Goal: Communication & Community: Answer question/provide support

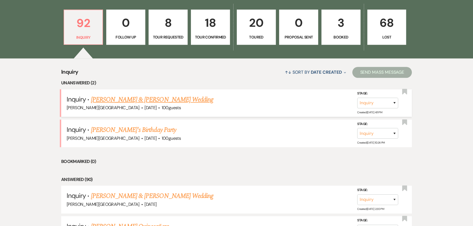
click at [147, 100] on link "[PERSON_NAME] & [PERSON_NAME] Wedding" at bounding box center [152, 100] width 122 height 10
select select "5"
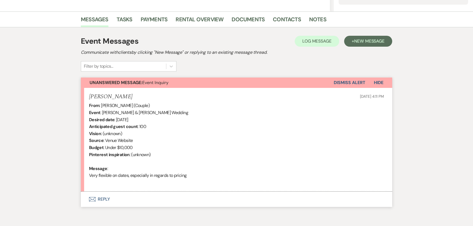
scroll to position [150, 0]
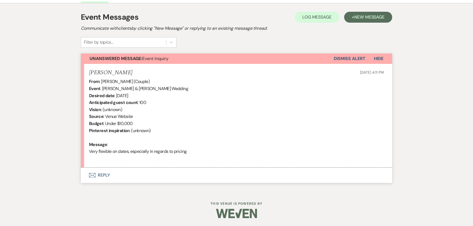
click at [97, 174] on button "Envelope Reply" at bounding box center [236, 175] width 311 height 15
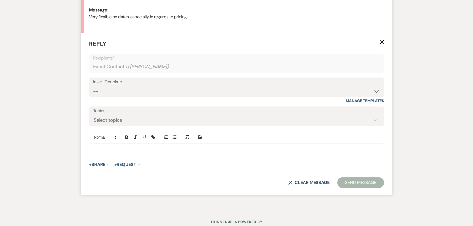
scroll to position [285, 0]
click at [123, 151] on p at bounding box center [236, 150] width 286 height 6
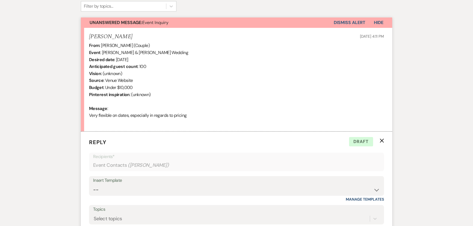
scroll to position [235, 0]
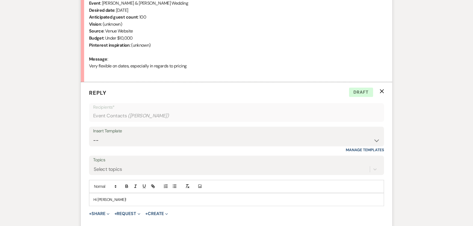
click at [119, 197] on p "Hi Vincent!" at bounding box center [236, 200] width 286 height 6
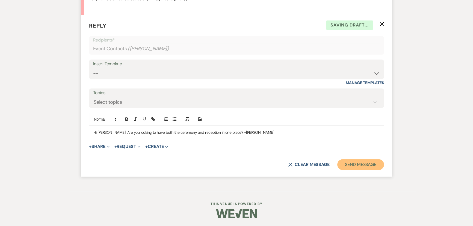
click at [344, 166] on button "Send Message" at bounding box center [360, 164] width 47 height 11
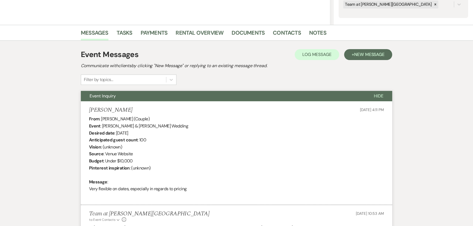
scroll to position [182, 0]
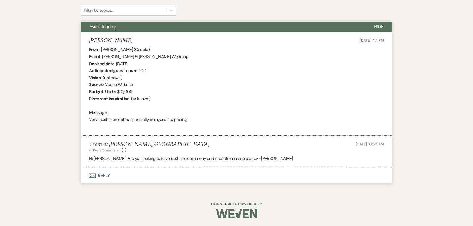
click at [105, 176] on button "Envelope Reply" at bounding box center [236, 175] width 311 height 15
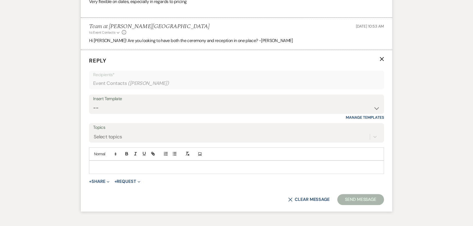
scroll to position [317, 0]
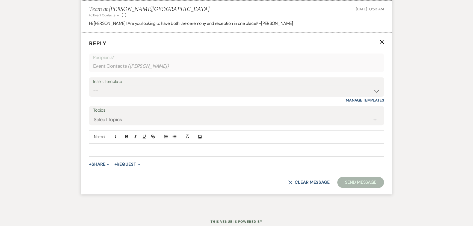
click at [383, 40] on icon "X" at bounding box center [381, 42] width 4 height 4
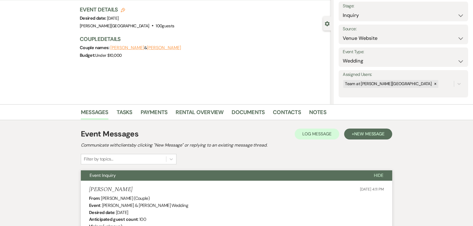
scroll to position [0, 0]
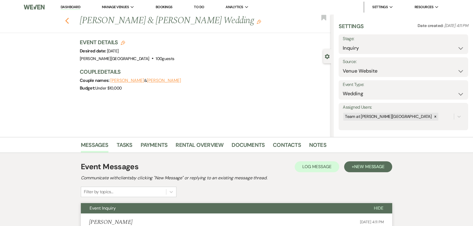
click at [68, 22] on icon "Previous" at bounding box center [67, 20] width 4 height 7
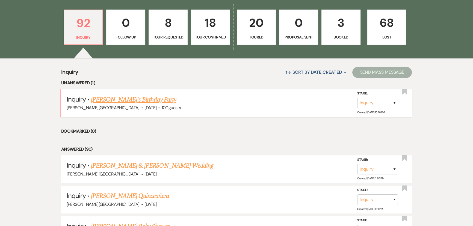
click at [114, 97] on link "[PERSON_NAME]'s Birthday Party" at bounding box center [133, 100] width 85 height 10
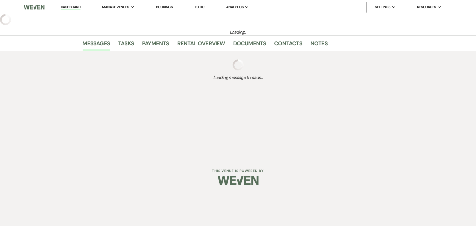
select select "5"
select select "4"
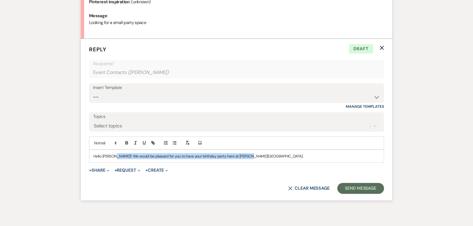
scroll to position [302, 0]
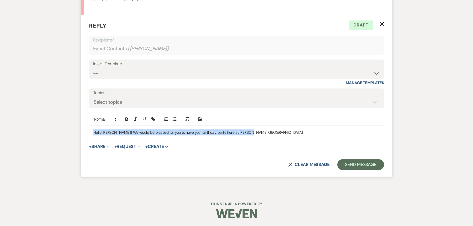
drag, startPoint x: 250, startPoint y: 155, endPoint x: 91, endPoint y: 139, distance: 160.0
click at [91, 139] on form "Reply X Draft Recipients* Event Contacts ( Uzma Salim Khanmohamed ) Insert Temp…" at bounding box center [236, 96] width 311 height 162
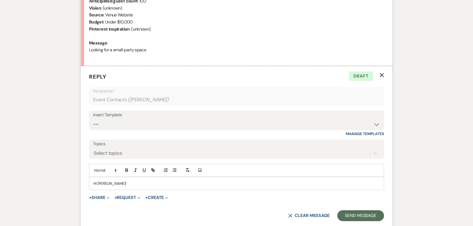
scroll to position [253, 0]
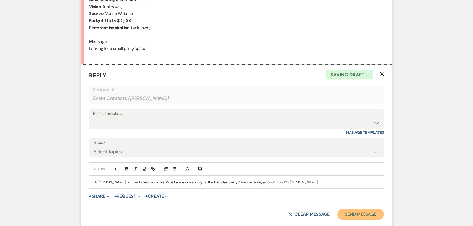
click at [361, 215] on button "Send Message" at bounding box center [360, 214] width 47 height 11
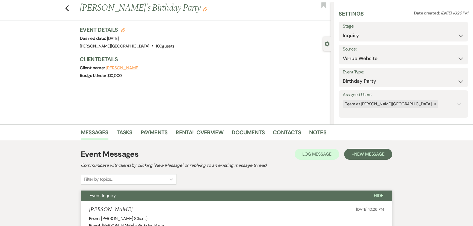
scroll to position [0, 0]
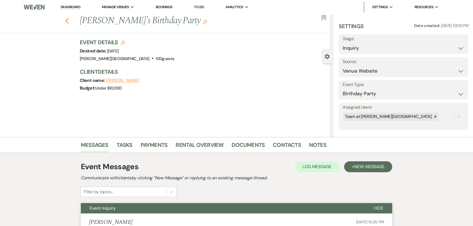
click at [69, 19] on icon "Previous" at bounding box center [67, 20] width 4 height 7
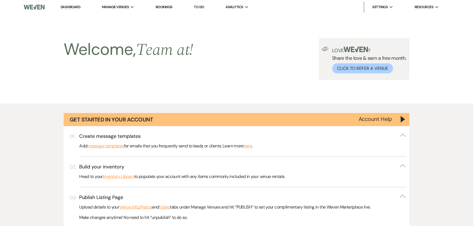
scroll to position [372, 0]
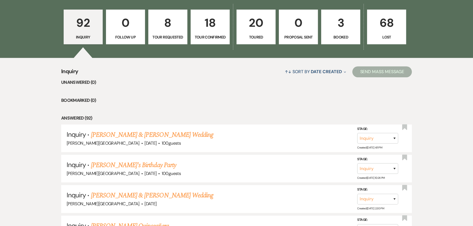
click at [175, 27] on p "8" at bounding box center [168, 23] width 32 height 18
select select "2"
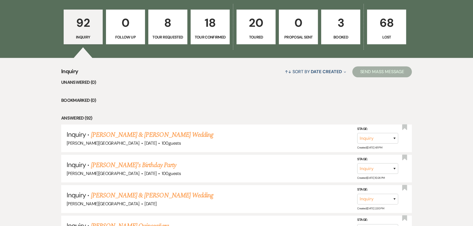
select select "2"
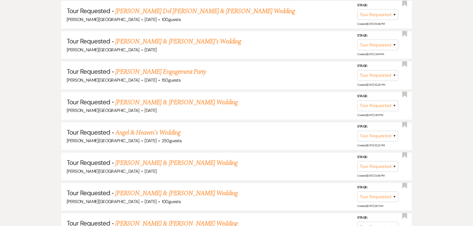
scroll to position [496, 0]
click at [394, 72] on select "Inquiry Follow Up Tour Requested Tour Confirmed Toured Proposal Sent Booked Lost" at bounding box center [377, 74] width 41 height 11
select select "5"
click at [357, 69] on select "Inquiry Follow Up Tour Requested Tour Confirmed Toured Proposal Sent Booked Lost" at bounding box center [377, 74] width 41 height 11
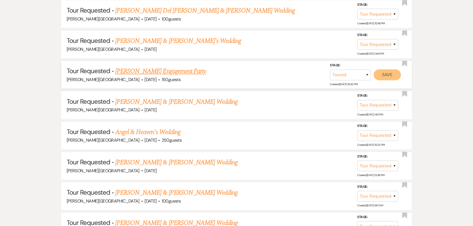
click at [393, 76] on button "Save" at bounding box center [386, 74] width 27 height 11
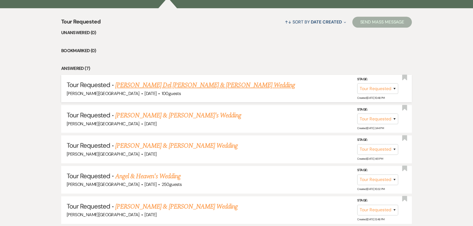
scroll to position [447, 0]
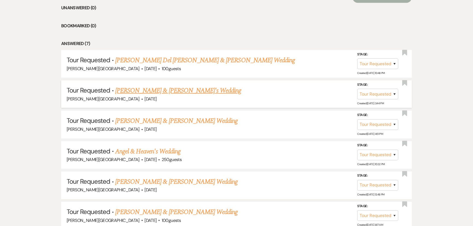
click at [198, 89] on link "Andrea Martinez & Fiance's Wedding" at bounding box center [178, 91] width 126 height 10
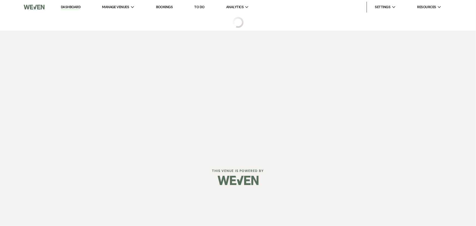
select select "2"
select select "5"
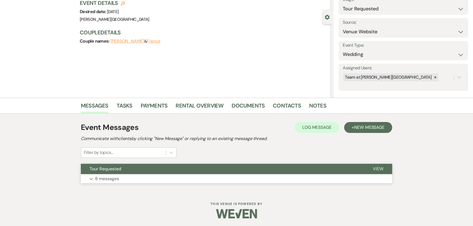
click at [105, 180] on p "8 messages" at bounding box center [107, 178] width 24 height 7
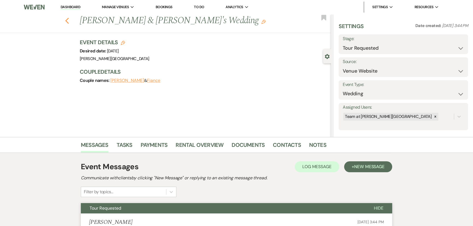
click at [68, 18] on icon "Previous" at bounding box center [67, 20] width 4 height 7
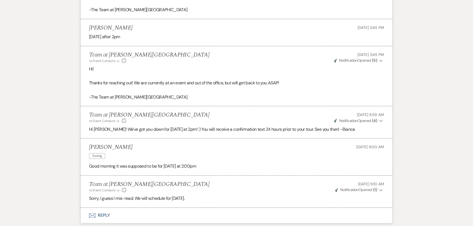
select select "2"
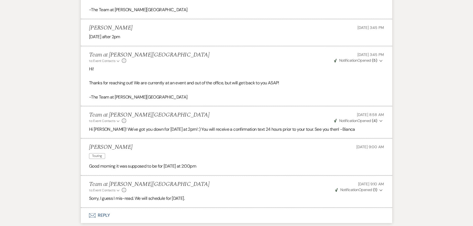
select select "2"
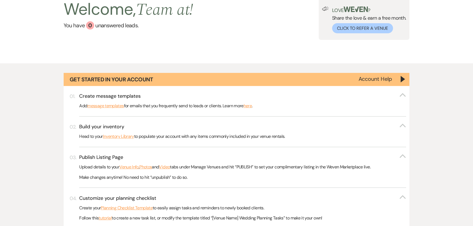
scroll to position [0, 0]
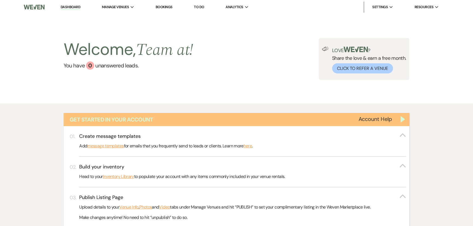
click at [408, 123] on div "Get Started in Your Account" at bounding box center [237, 119] width 346 height 13
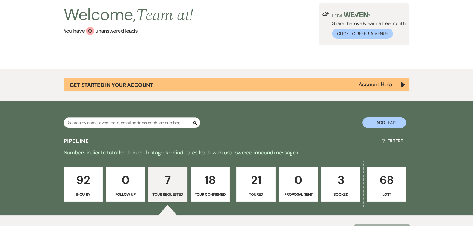
scroll to position [99, 0]
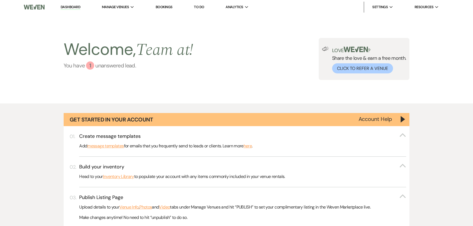
click at [100, 69] on link "You have 1 unanswered lead ." at bounding box center [129, 65] width 130 height 8
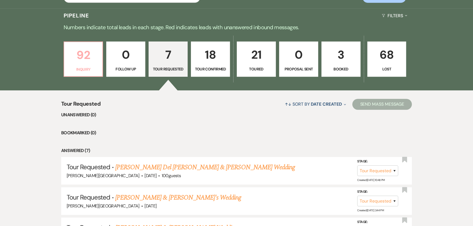
click at [85, 49] on p "92" at bounding box center [83, 55] width 32 height 18
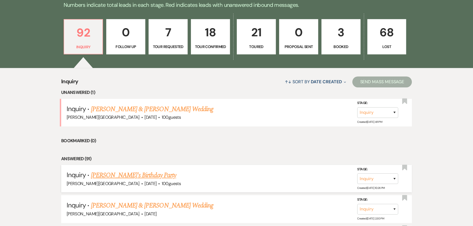
scroll to position [415, 0]
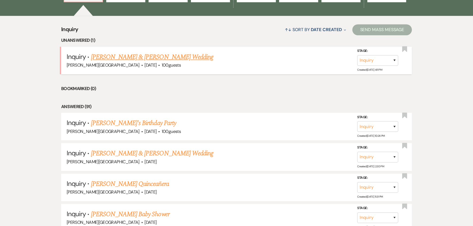
click at [118, 60] on link "[PERSON_NAME] & [PERSON_NAME] Wedding" at bounding box center [152, 57] width 122 height 10
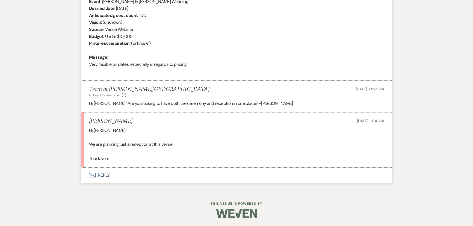
scroll to position [237, 0]
select select "5"
click at [108, 177] on button "Envelope Reply" at bounding box center [236, 175] width 311 height 15
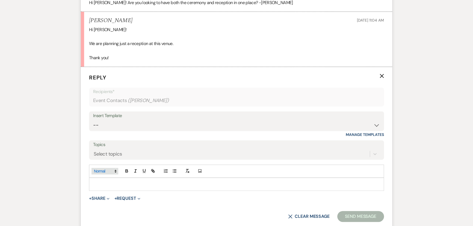
scroll to position [341, 0]
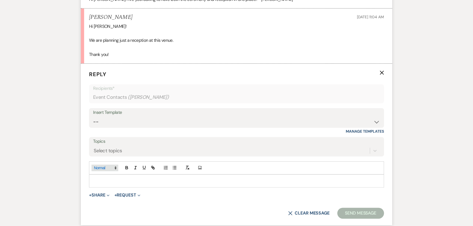
click at [115, 175] on div at bounding box center [236, 181] width 294 height 13
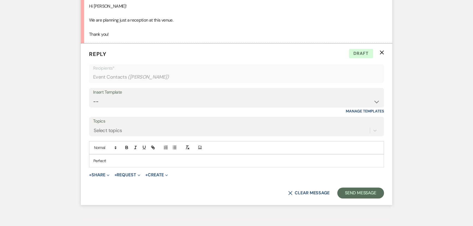
scroll to position [364, 0]
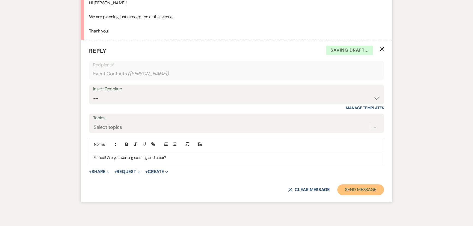
click at [339, 187] on button "Send Message" at bounding box center [360, 189] width 47 height 11
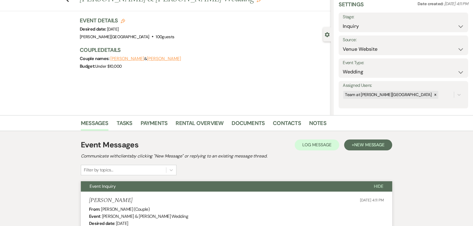
scroll to position [0, 0]
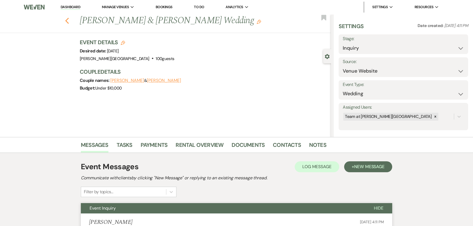
click at [67, 18] on icon "Previous" at bounding box center [67, 20] width 4 height 7
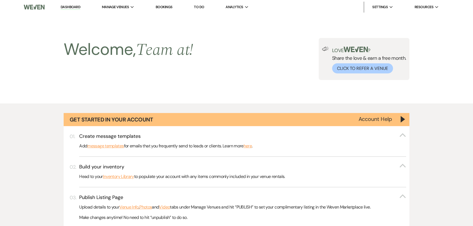
scroll to position [414, 0]
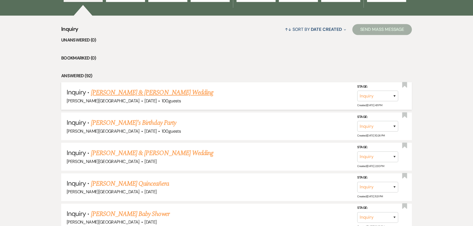
click at [135, 91] on link "[PERSON_NAME] & [PERSON_NAME] Wedding" at bounding box center [152, 93] width 122 height 10
select select "5"
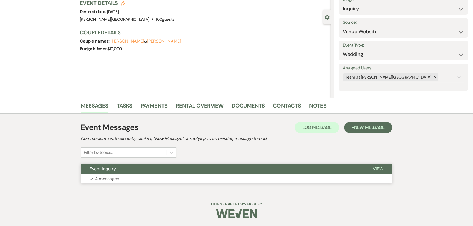
click at [98, 177] on p "4 messages" at bounding box center [107, 178] width 24 height 7
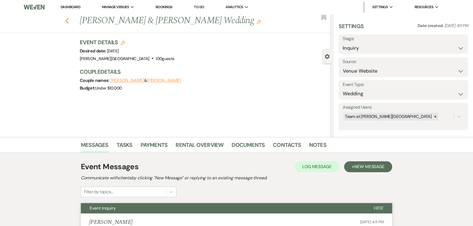
click at [68, 17] on icon "Previous" at bounding box center [67, 20] width 4 height 7
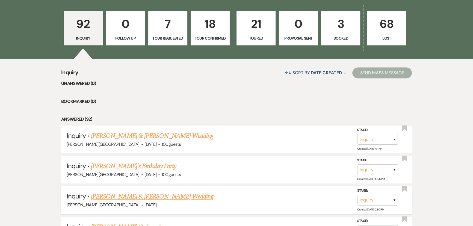
scroll to position [365, 0]
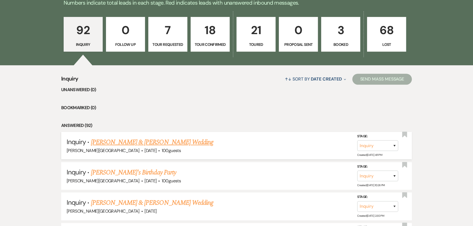
click at [109, 142] on link "[PERSON_NAME] & [PERSON_NAME] Wedding" at bounding box center [152, 142] width 122 height 10
select select "5"
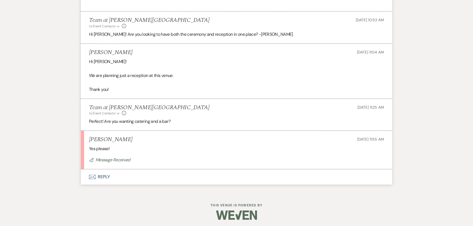
scroll to position [307, 0]
click at [105, 176] on button "Envelope Reply" at bounding box center [236, 175] width 311 height 15
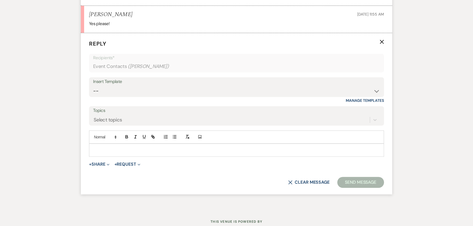
scroll to position [431, 0]
click at [102, 150] on p at bounding box center [236, 150] width 286 height 6
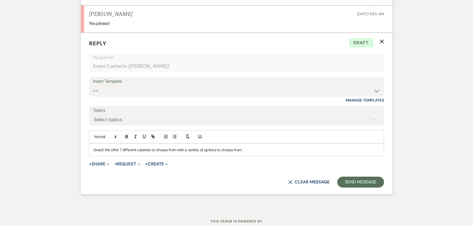
click at [260, 147] on p "Great! We offer 7 different caterers to choose from with a variety of options t…" at bounding box center [236, 150] width 286 height 6
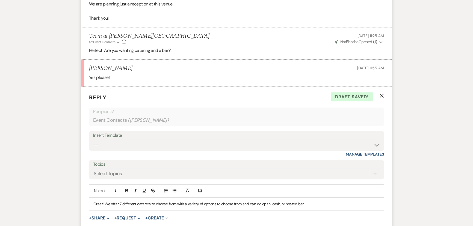
scroll to position [406, 0]
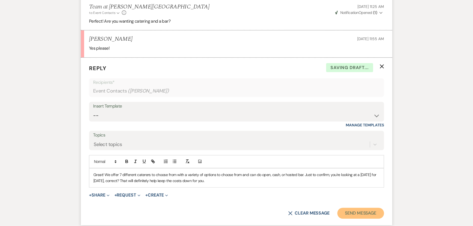
click at [378, 211] on button "Send Message" at bounding box center [360, 213] width 47 height 11
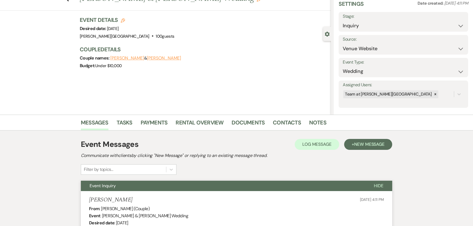
scroll to position [0, 0]
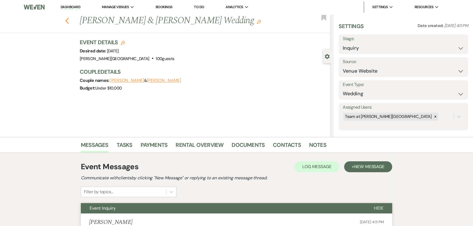
click at [69, 22] on div "Previous Maggie & Vincent Nava's Wedding Edit Bookmark" at bounding box center [164, 23] width 334 height 19
click at [69, 22] on use "button" at bounding box center [67, 21] width 4 height 6
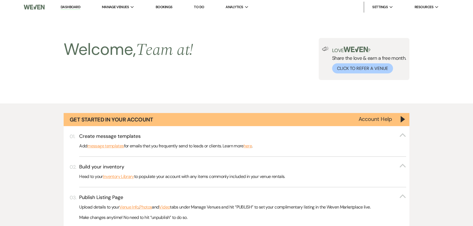
scroll to position [365, 0]
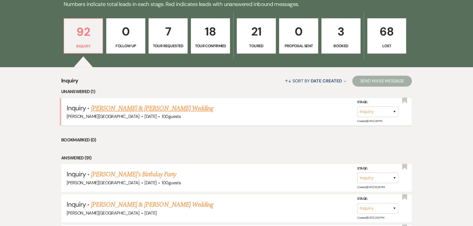
click at [120, 113] on div "[PERSON_NAME][GEOGRAPHIC_DATA] · [DATE] · 100 guests" at bounding box center [237, 116] width 340 height 7
click at [120, 108] on link "[PERSON_NAME] & [PERSON_NAME] Wedding" at bounding box center [152, 108] width 122 height 10
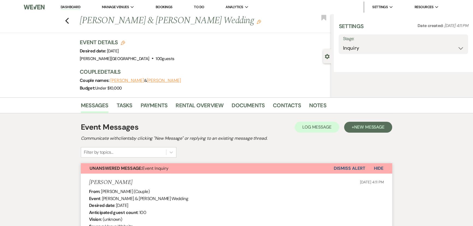
select select "5"
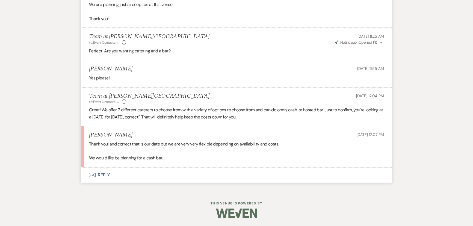
scroll to position [376, 0]
click at [96, 173] on button "Envelope Reply" at bounding box center [236, 175] width 311 height 15
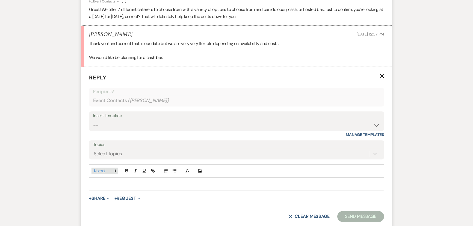
scroll to position [480, 0]
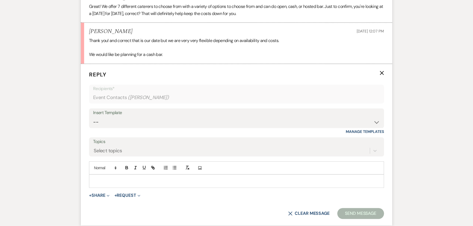
click at [114, 177] on div at bounding box center [236, 181] width 294 height 13
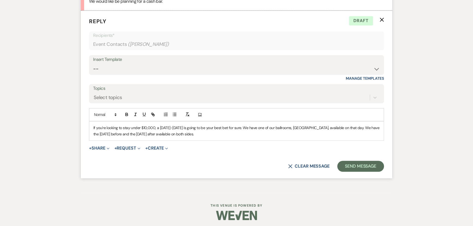
scroll to position [535, 0]
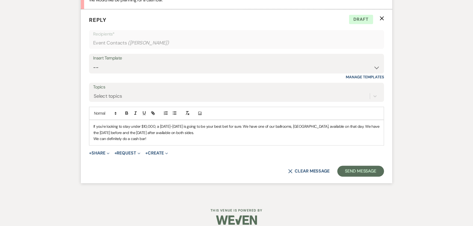
click at [147, 139] on p "We can definitely do a cash bar!" at bounding box center [236, 139] width 286 height 6
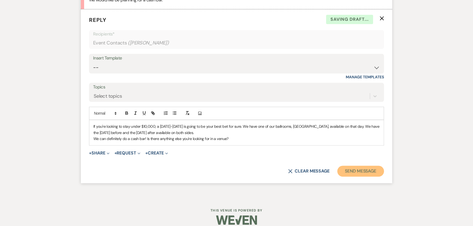
click at [343, 170] on button "Send Message" at bounding box center [360, 171] width 47 height 11
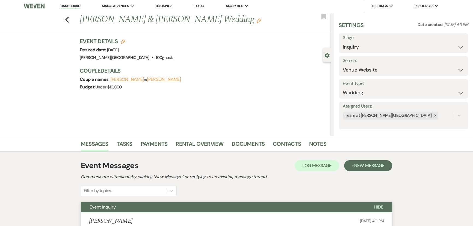
scroll to position [0, 0]
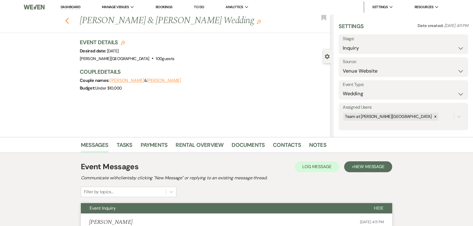
click at [67, 21] on icon "Previous" at bounding box center [67, 20] width 4 height 7
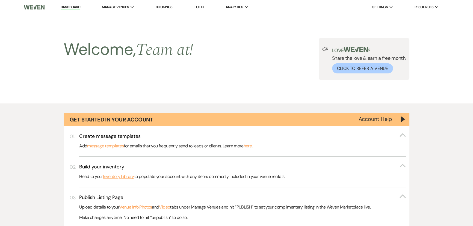
scroll to position [363, 0]
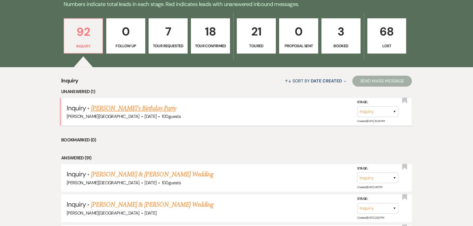
click at [120, 109] on link "[PERSON_NAME]'s Birthday Party" at bounding box center [133, 108] width 85 height 10
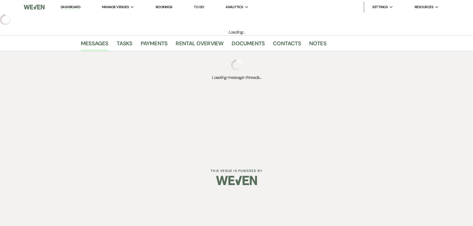
select select "5"
select select "4"
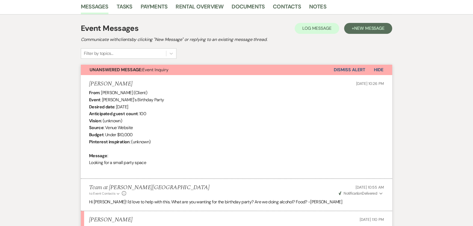
scroll to position [209, 0]
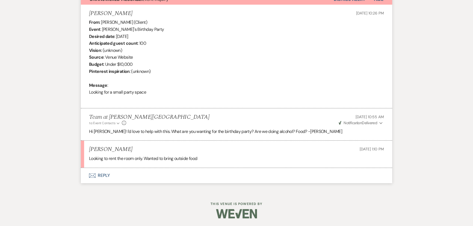
click at [109, 175] on button "Envelope Reply" at bounding box center [236, 175] width 311 height 15
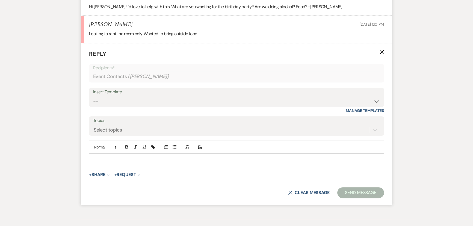
scroll to position [344, 0]
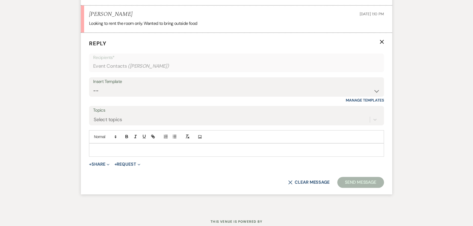
click at [106, 152] on p at bounding box center [236, 150] width 286 height 6
click at [129, 147] on p "Okay great" at bounding box center [236, 150] width 286 height 6
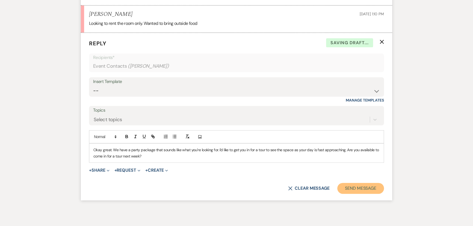
click at [365, 184] on button "Send Message" at bounding box center [360, 188] width 47 height 11
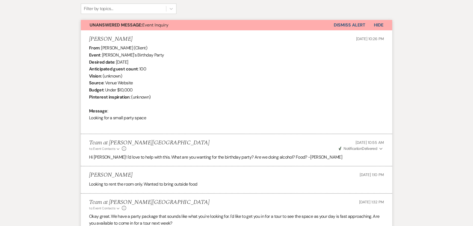
scroll to position [275, 0]
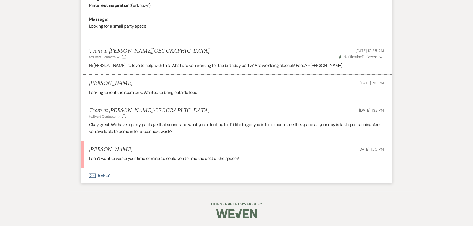
click at [96, 176] on button "Envelope Reply" at bounding box center [236, 175] width 311 height 15
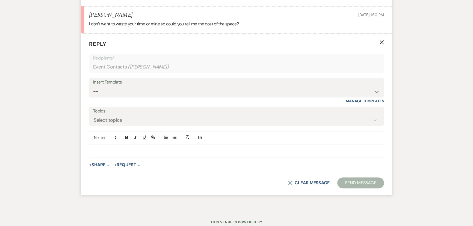
scroll to position [410, 0]
click at [105, 150] on p at bounding box center [236, 150] width 286 height 6
click at [114, 154] on div at bounding box center [236, 150] width 294 height 13
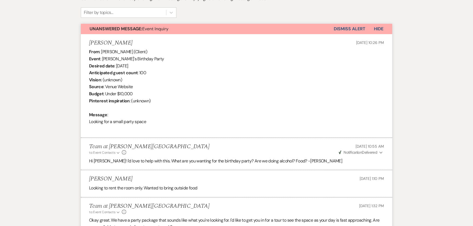
scroll to position [353, 0]
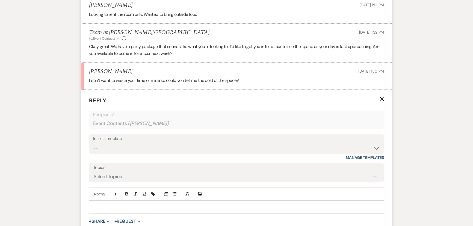
click at [118, 205] on p at bounding box center [236, 207] width 286 height 6
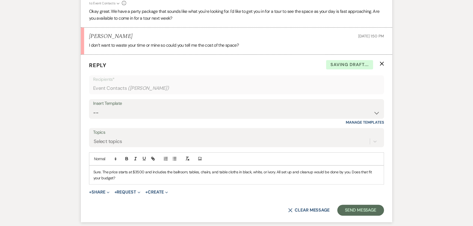
scroll to position [434, 0]
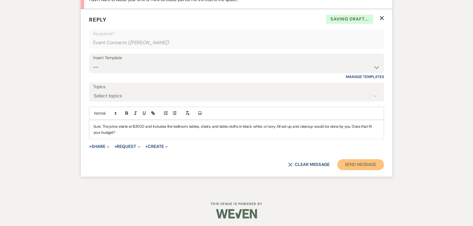
click at [354, 165] on button "Send Message" at bounding box center [360, 164] width 47 height 11
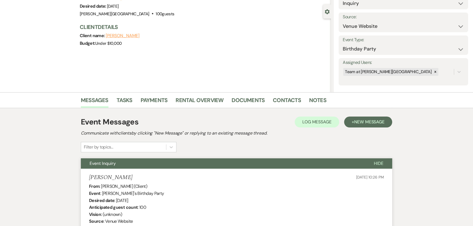
scroll to position [0, 0]
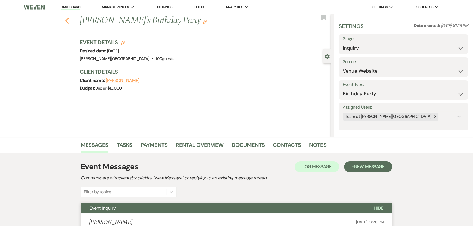
click at [69, 19] on icon "Previous" at bounding box center [67, 20] width 4 height 7
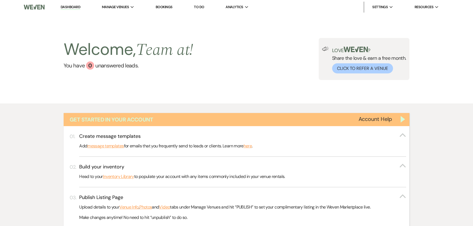
click at [405, 120] on div "Get Started in Your Account" at bounding box center [237, 119] width 346 height 13
